Goal: Information Seeking & Learning: Learn about a topic

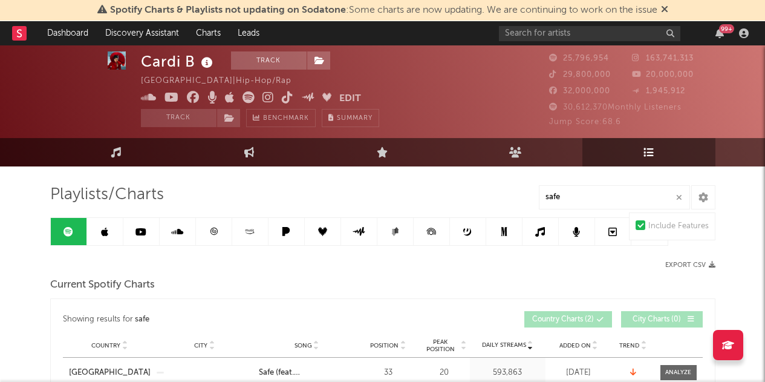
scroll to position [11, 0]
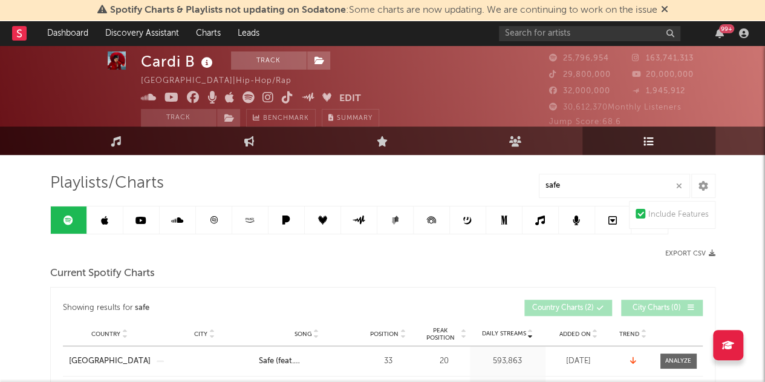
click at [679, 186] on icon "button" at bounding box center [679, 186] width 6 height 8
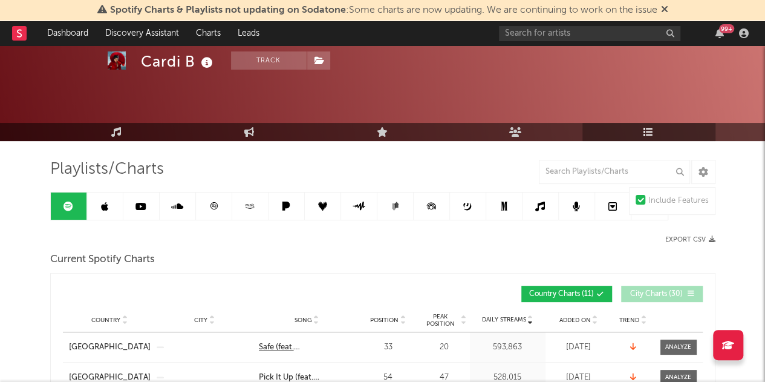
scroll to position [57, 0]
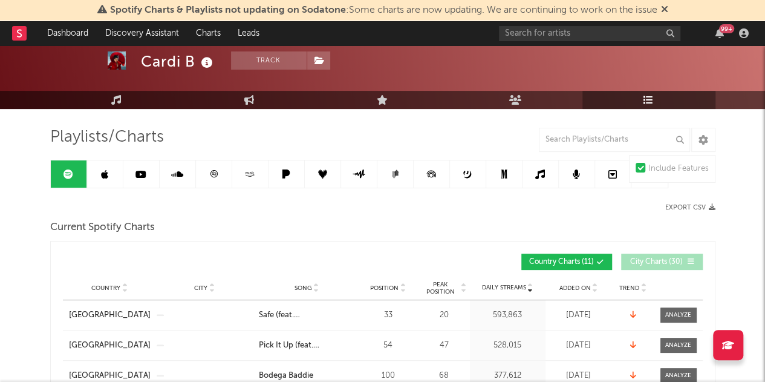
click at [387, 298] on div "Country City Song Position Peak Position Estimated Daily Streams Playlist Follo…" at bounding box center [383, 288] width 640 height 24
click at [385, 292] on div "Country City Song Position Peak Position Estimated Daily Streams Playlist Follo…" at bounding box center [383, 288] width 640 height 24
click at [380, 284] on span "Position" at bounding box center [384, 287] width 28 height 7
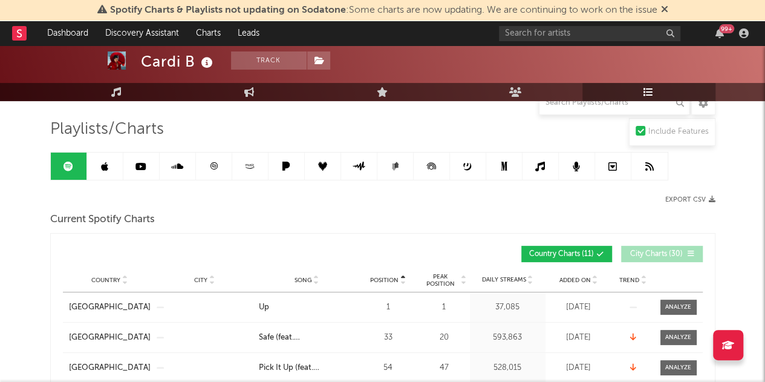
scroll to position [48, 0]
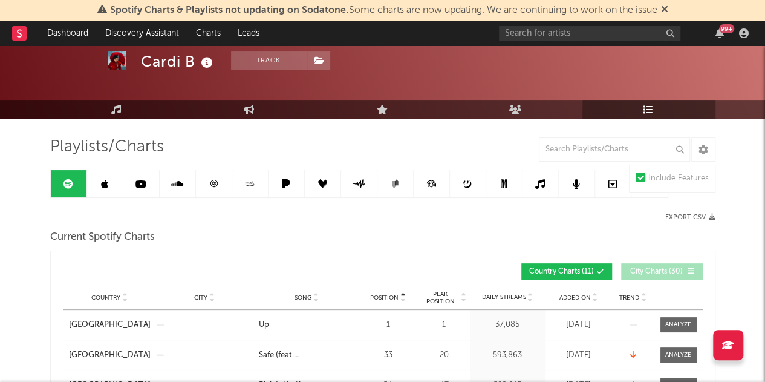
click at [657, 268] on span "City Charts ( 30 )" at bounding box center [657, 271] width 56 height 7
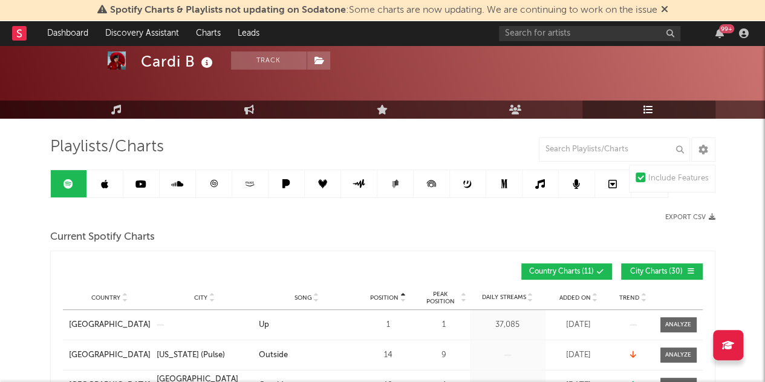
click at [658, 268] on span "City Charts ( 30 )" at bounding box center [657, 271] width 56 height 7
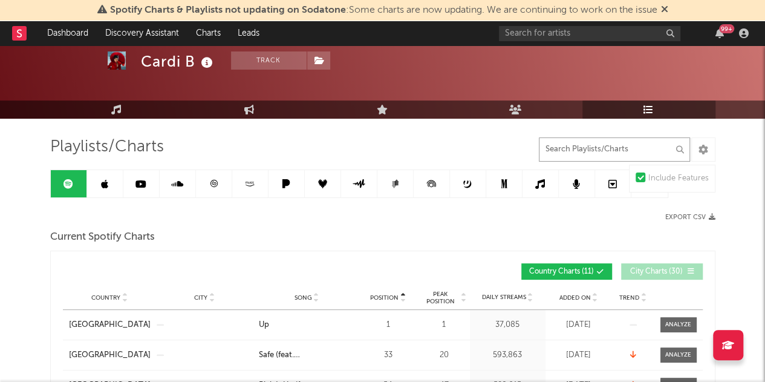
click at [594, 151] on input "text" at bounding box center [614, 149] width 151 height 24
click at [542, 37] on input "text" at bounding box center [590, 33] width 182 height 15
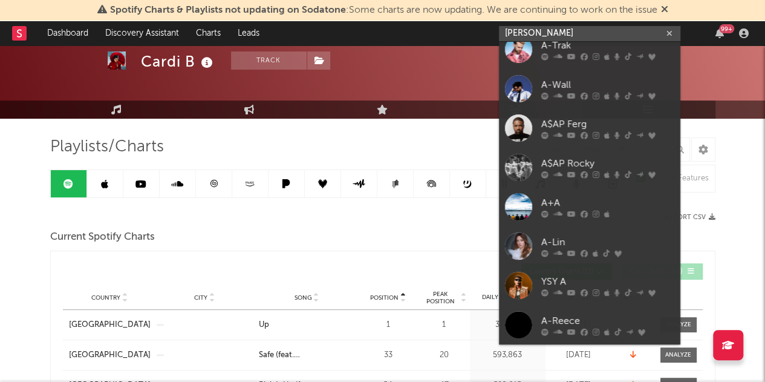
scroll to position [0, 0]
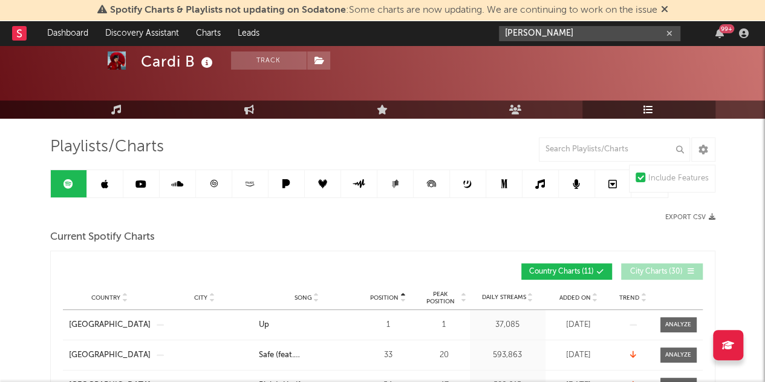
click at [549, 39] on input "[PERSON_NAME]" at bounding box center [590, 33] width 182 height 15
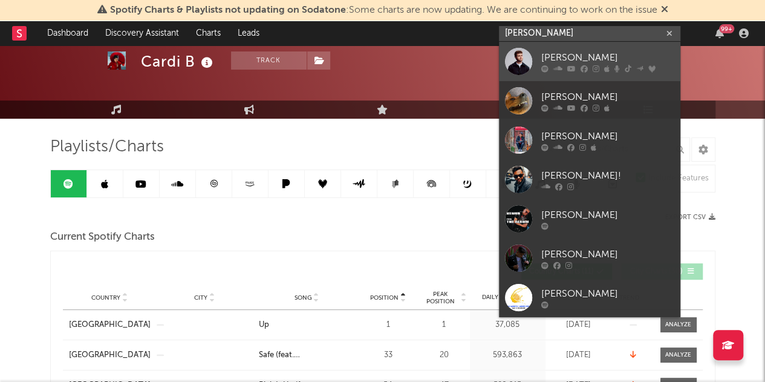
type input "[PERSON_NAME]"
click at [566, 74] on link "[PERSON_NAME]" at bounding box center [590, 61] width 182 height 39
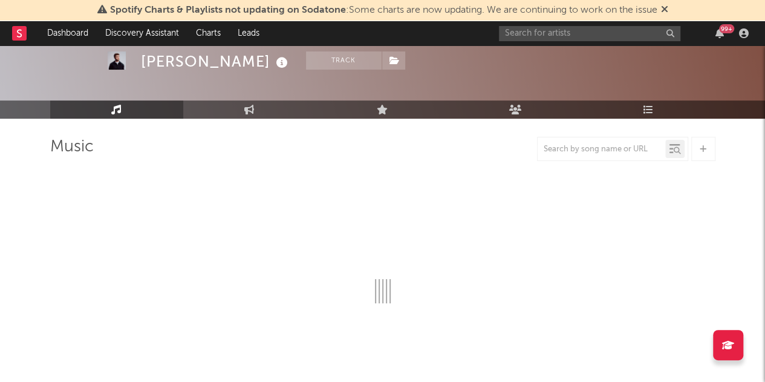
click at [670, 8] on div "Spotify Charts & Playlists not updating on Sodatone : Some charts are now updat…" at bounding box center [382, 10] width 765 height 21
select select "6m"
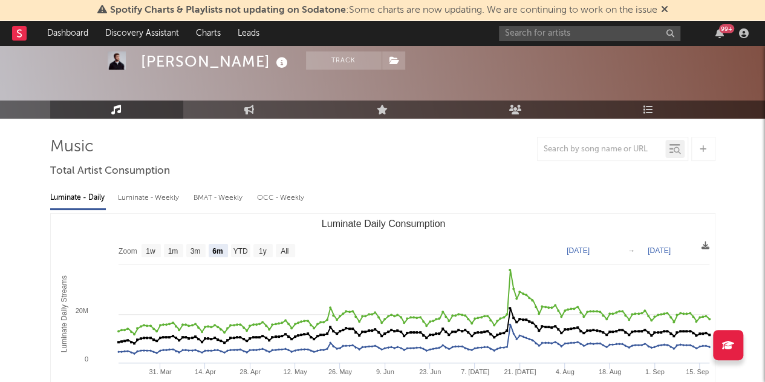
select select "6m"
click at [650, 108] on icon at bounding box center [649, 110] width 10 height 10
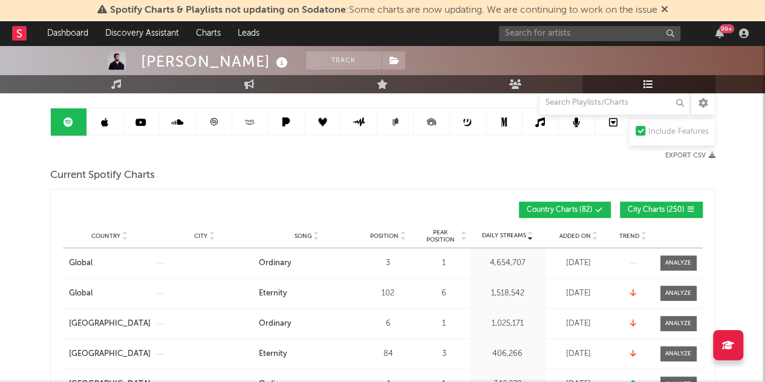
scroll to position [135, 0]
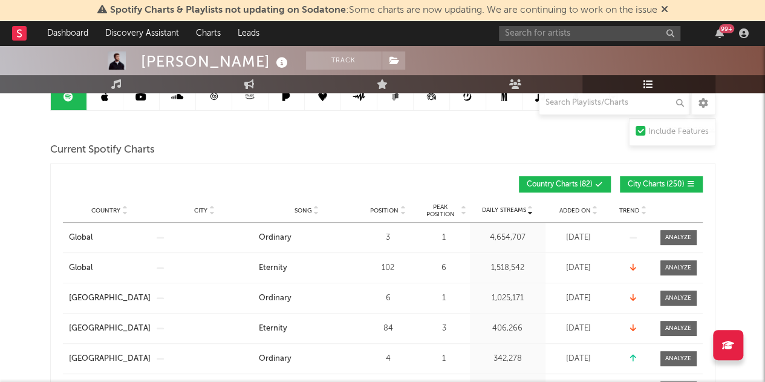
click at [658, 182] on span "City Charts ( 250 )" at bounding box center [656, 184] width 57 height 7
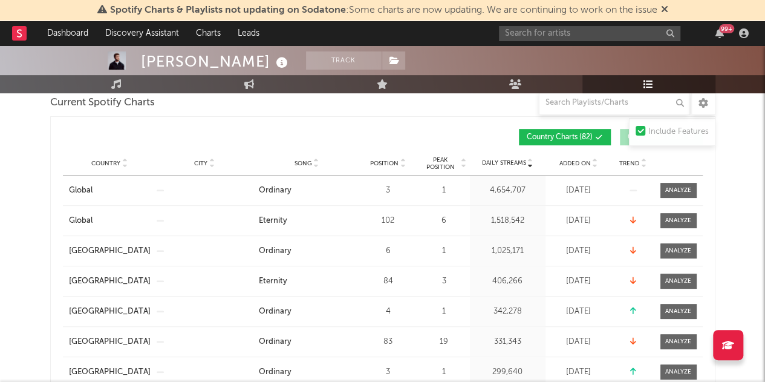
scroll to position [100, 0]
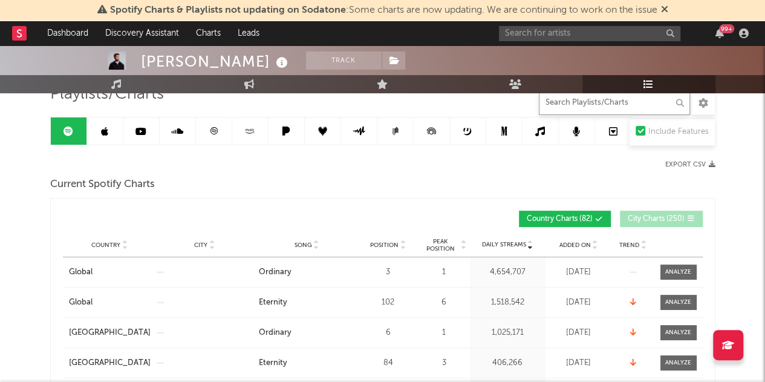
click at [576, 104] on input "text" at bounding box center [614, 103] width 151 height 24
type input "eternity"
click at [389, 241] on span "Position" at bounding box center [384, 244] width 28 height 7
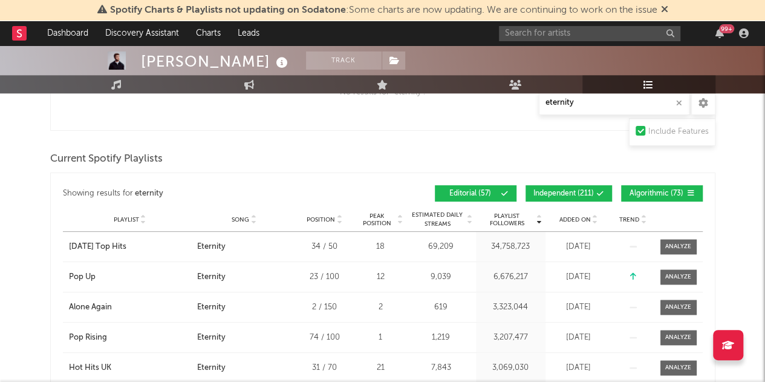
scroll to position [730, 0]
click at [559, 189] on span "Independent ( 211 )" at bounding box center [564, 192] width 61 height 7
click at [662, 185] on button "Algorithmic ( 73 )" at bounding box center [662, 193] width 82 height 16
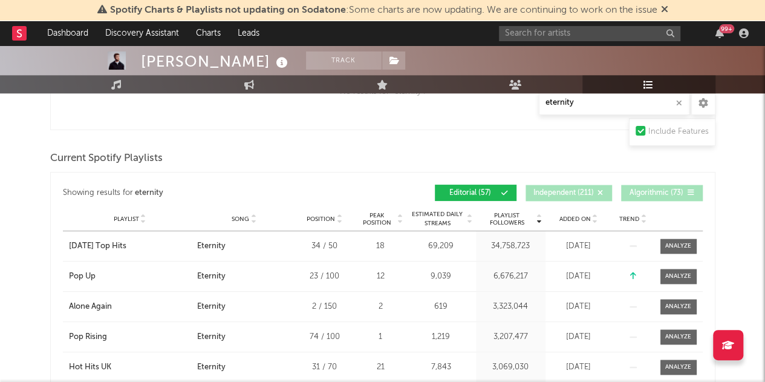
click at [318, 215] on span "Position" at bounding box center [321, 218] width 28 height 7
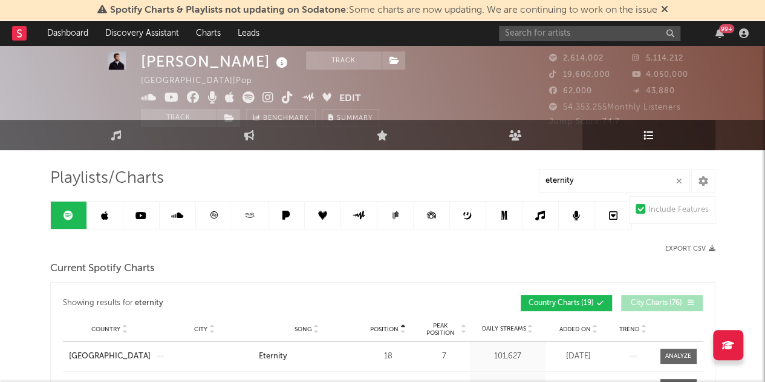
scroll to position [7, 0]
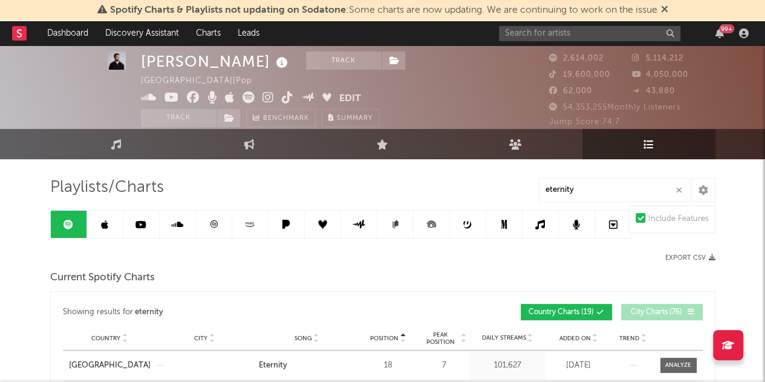
click at [681, 190] on icon "button" at bounding box center [679, 190] width 6 height 8
click at [628, 185] on input "text" at bounding box center [614, 190] width 151 height 24
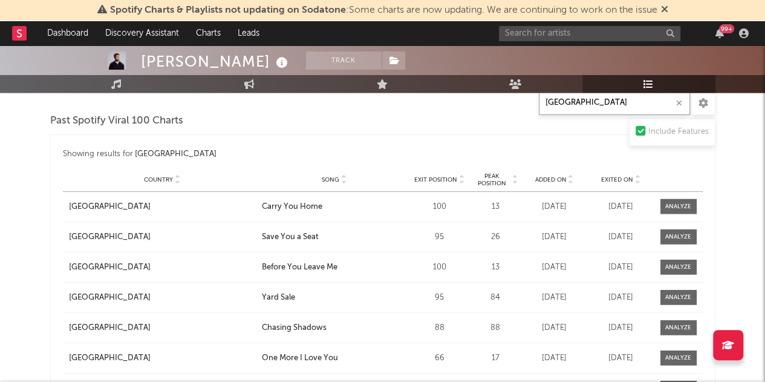
scroll to position [1236, 0]
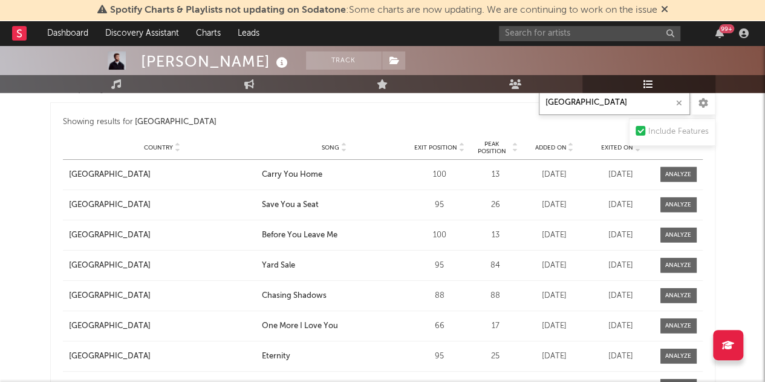
type input "[GEOGRAPHIC_DATA]"
